Goal: Task Accomplishment & Management: Complete application form

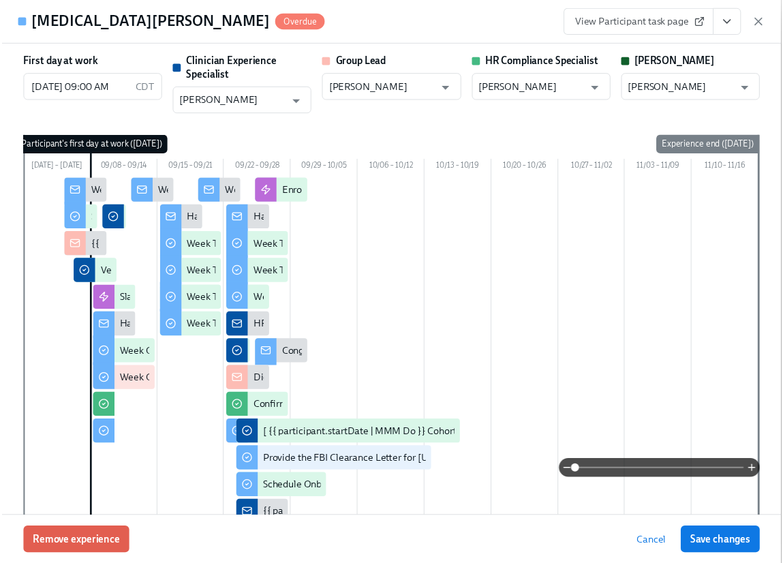
scroll to position [0, 19718]
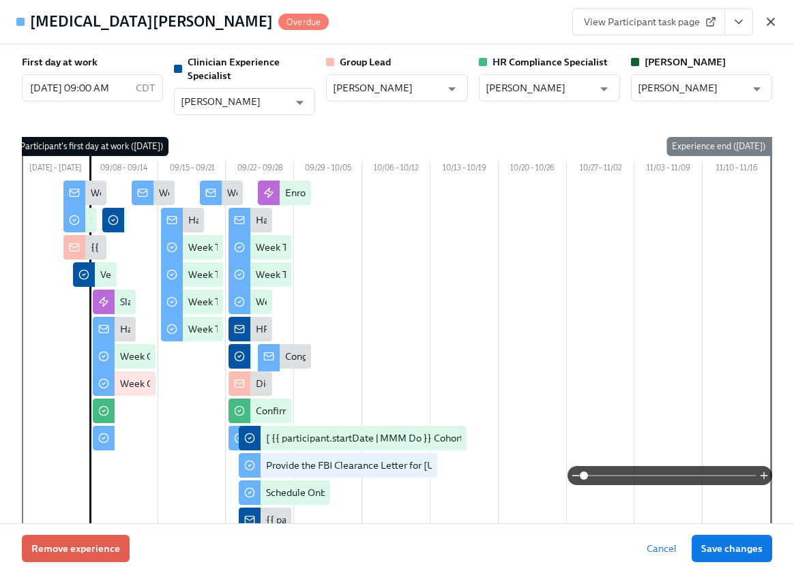
click at [769, 18] on icon "button" at bounding box center [771, 22] width 14 height 14
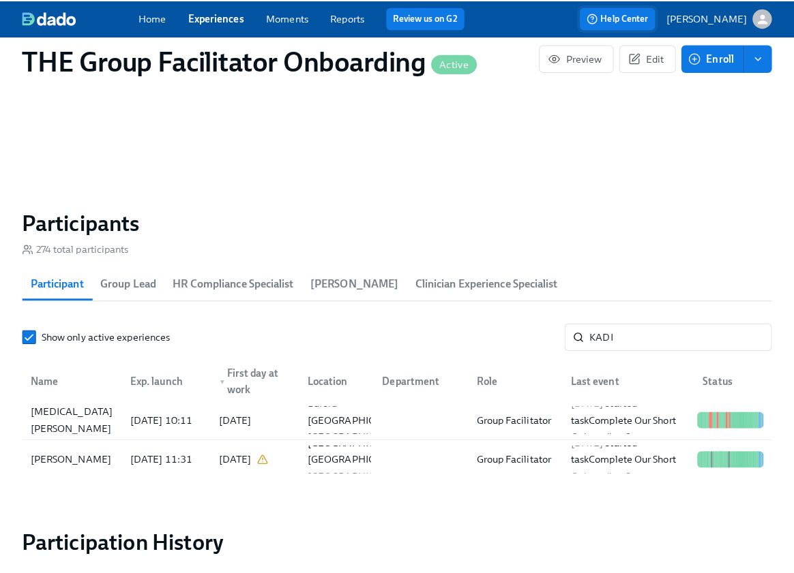
scroll to position [0, 19708]
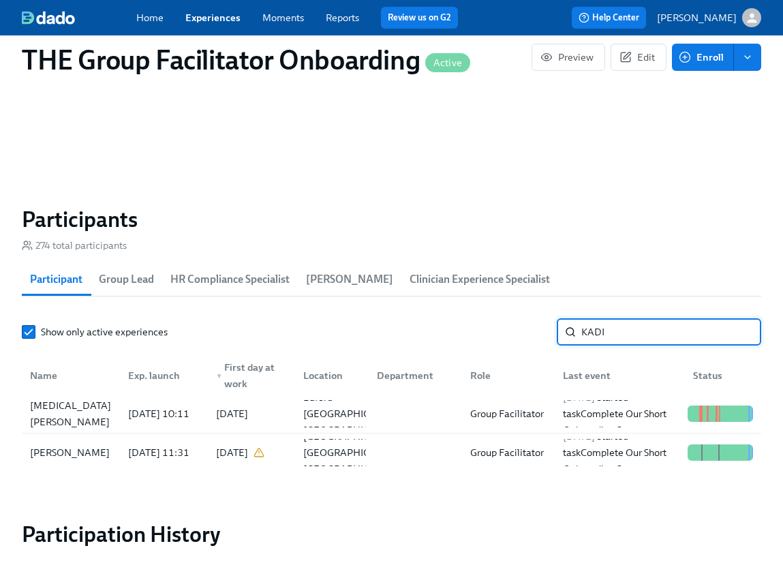
click at [616, 338] on input "KADI" at bounding box center [672, 331] width 180 height 27
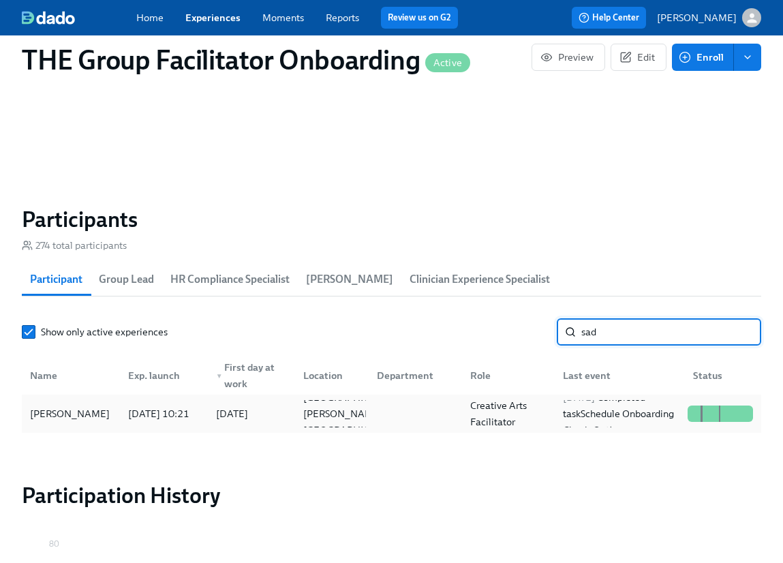
type input "sad"
click at [81, 415] on div "[PERSON_NAME]" at bounding box center [70, 414] width 91 height 16
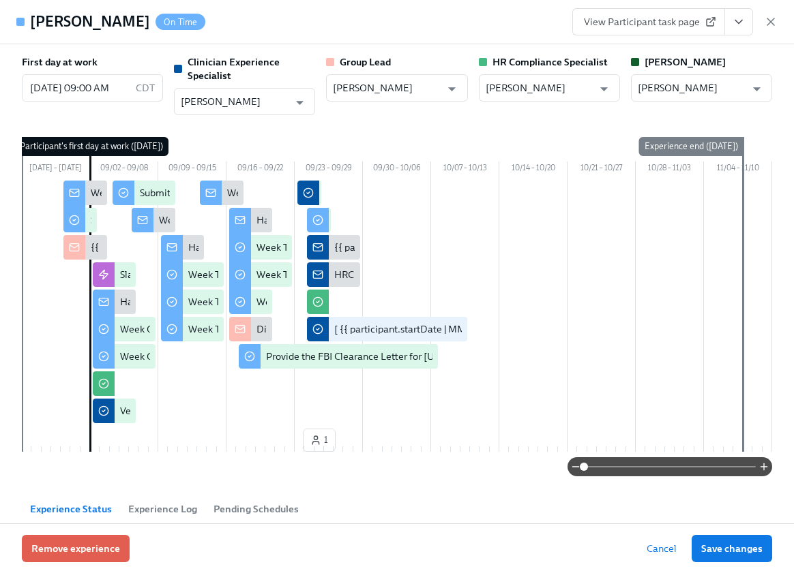
scroll to position [0, 19718]
click at [734, 27] on icon "View task page" at bounding box center [739, 22] width 14 height 14
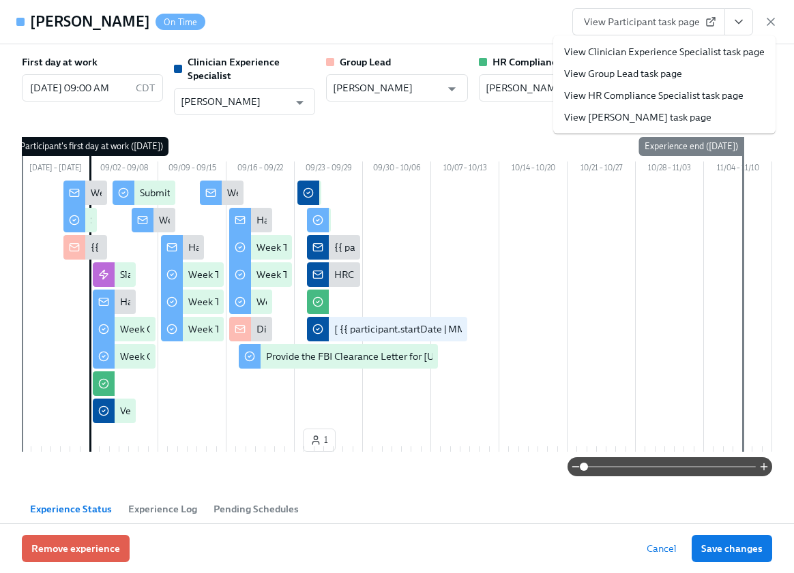
click at [715, 51] on link "View Clinician Experience Specialist task page" at bounding box center [664, 52] width 200 height 14
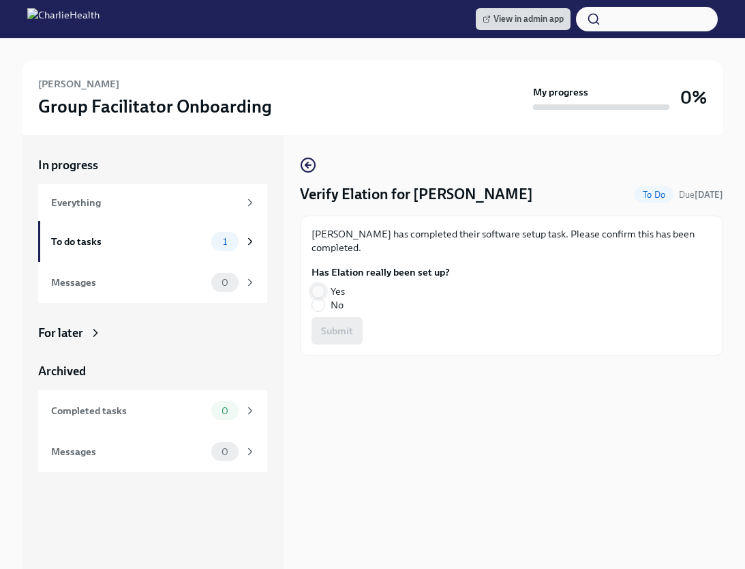
click at [322, 285] on input "Yes" at bounding box center [318, 291] width 12 height 12
radio input "true"
click at [337, 317] on button "Submit" at bounding box center [337, 330] width 51 height 27
